Goal: Find specific page/section: Find specific page/section

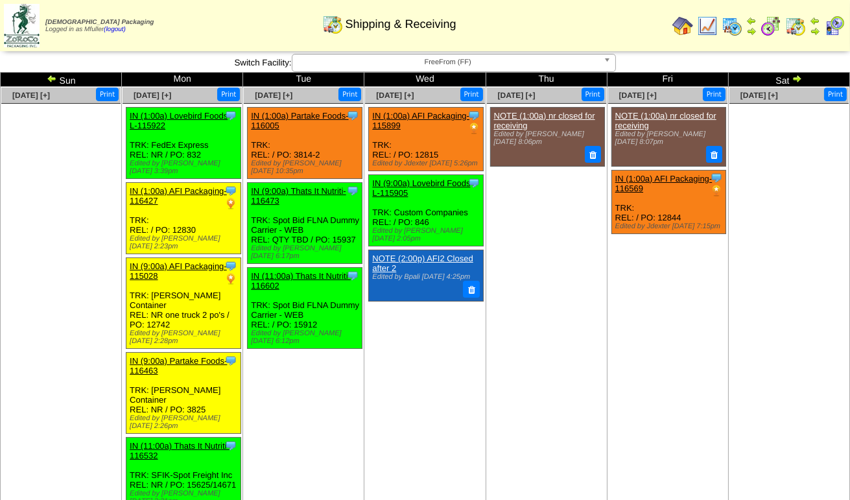
click at [446, 65] on span "FreeFrom (FF)" at bounding box center [448, 62] width 301 height 16
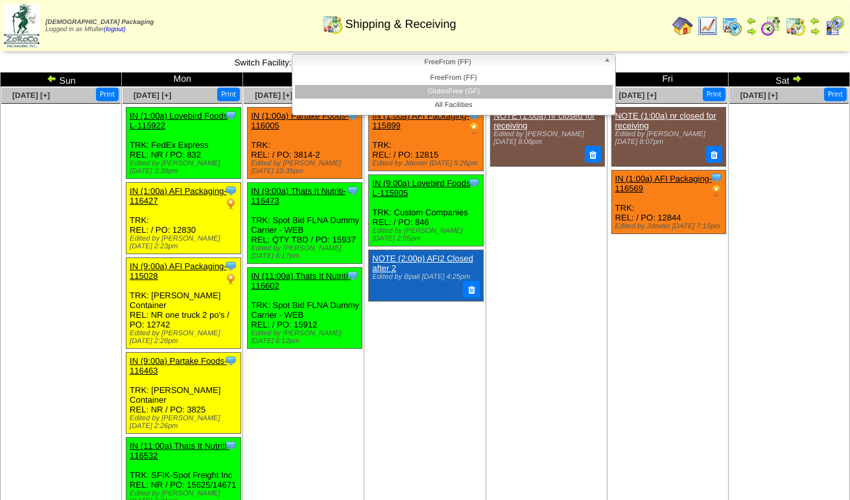
click at [451, 91] on li "GlutenFree (GF)" at bounding box center [454, 92] width 318 height 14
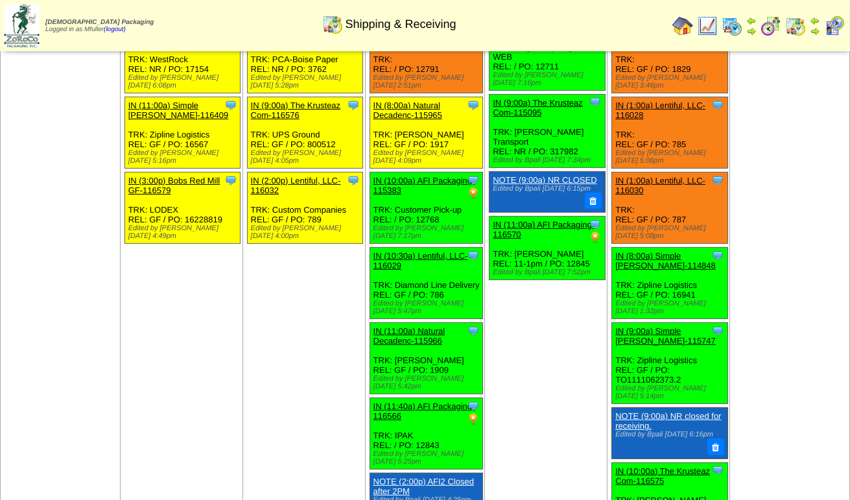
scroll to position [259, 0]
